Goal: Manage account settings

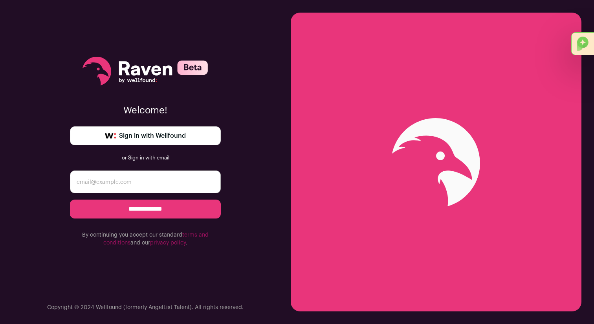
click at [177, 181] on input "email" at bounding box center [145, 181] width 151 height 23
click at [181, 141] on link "Sign in with Wellfound" at bounding box center [145, 135] width 151 height 19
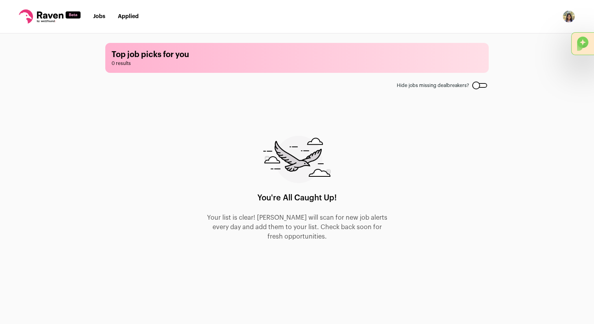
click at [568, 19] on img "Open dropdown" at bounding box center [569, 16] width 13 height 13
click at [521, 33] on link "Settings" at bounding box center [531, 36] width 87 height 19
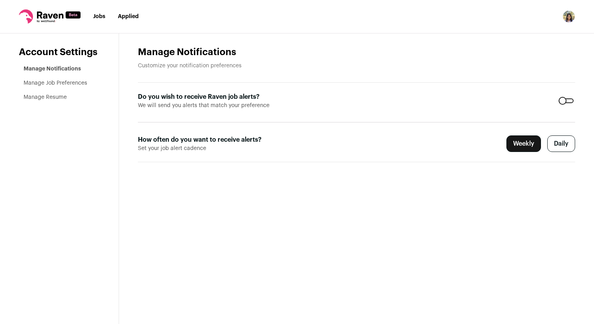
click at [526, 146] on label "Weekly" at bounding box center [524, 143] width 35 height 17
click at [572, 95] on form "Do you wish to receive Raven job alerts? We will send you alerts that match you…" at bounding box center [357, 122] width 438 height 79
click at [572, 98] on div at bounding box center [566, 100] width 15 height 5
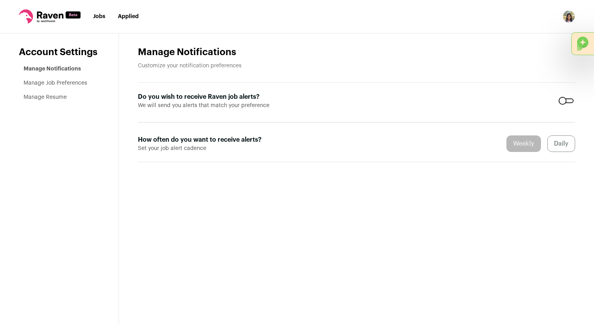
click at [571, 15] on img "Open dropdown" at bounding box center [569, 16] width 13 height 13
click at [514, 32] on link "Settings" at bounding box center [531, 36] width 87 height 19
click at [72, 86] on li "Manage Job Preferences" at bounding box center [62, 83] width 76 height 8
click at [72, 83] on link "Manage Job Preferences" at bounding box center [56, 83] width 64 height 6
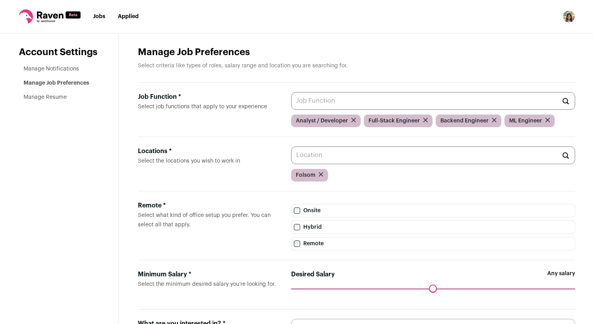
click at [572, 16] on img "Open dropdown" at bounding box center [569, 16] width 13 height 13
click at [546, 75] on button "Logout" at bounding box center [531, 77] width 87 height 19
